Goal: Task Accomplishment & Management: Manage account settings

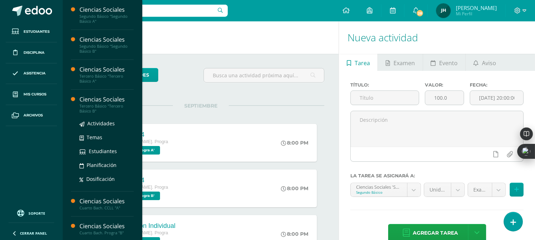
click at [90, 110] on div "Tercero Básico "Tercero Básico B"" at bounding box center [106, 109] width 54 height 10
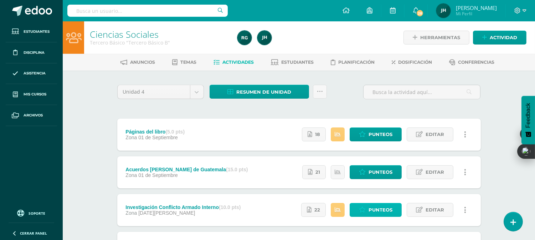
click at [384, 212] on span "Punteos" at bounding box center [380, 209] width 24 height 13
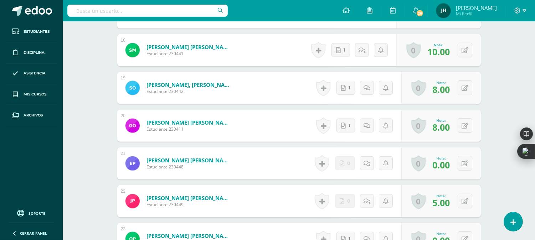
scroll to position [867, 0]
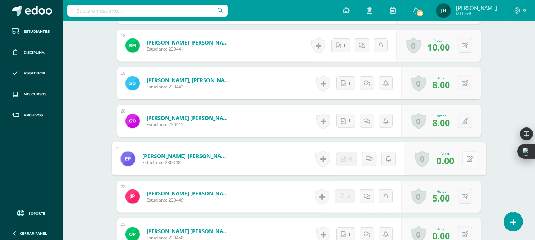
click at [468, 155] on button at bounding box center [469, 158] width 15 height 15
type input "5"
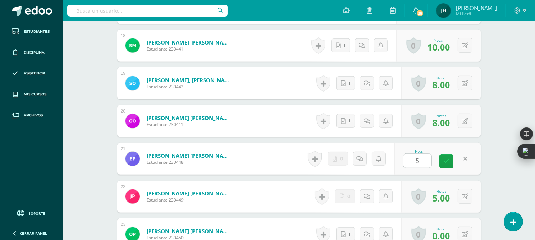
click at [239, 136] on div "Ordoñez Garcia, Gabriela Valentina Estudiante 230411" at bounding box center [179, 121] width 124 height 32
click at [464, 236] on button at bounding box center [464, 234] width 15 height 15
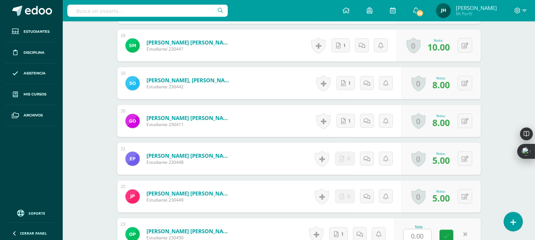
scroll to position [870, 0]
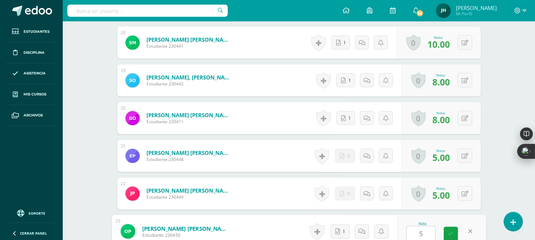
type input "5"
click at [284, 193] on form "Pineda Flores, Joselyn Daniela Estudiante 230449 Nota 5.00 0 Logros Logros obte…" at bounding box center [298, 194] width 363 height 32
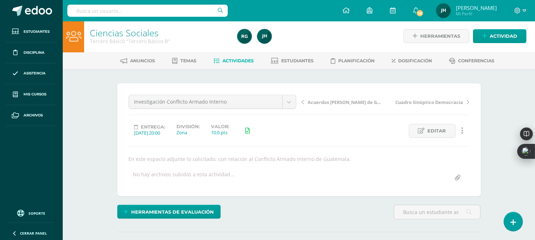
scroll to position [0, 0]
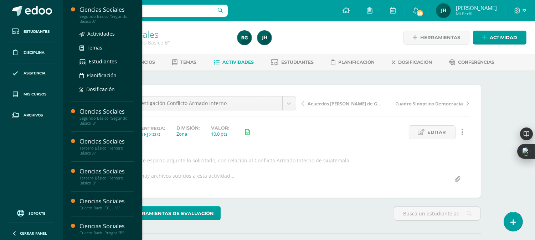
click at [91, 17] on div "Segundo Básico "Segundo Básico A"" at bounding box center [106, 19] width 54 height 10
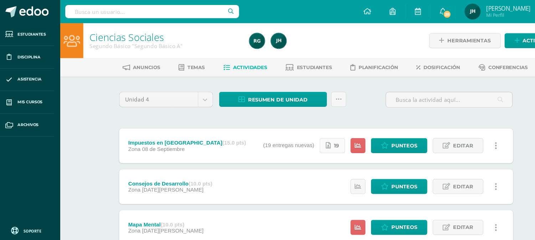
click at [314, 135] on link "19" at bounding box center [314, 135] width 24 height 14
